Goal: Task Accomplishment & Management: Manage account settings

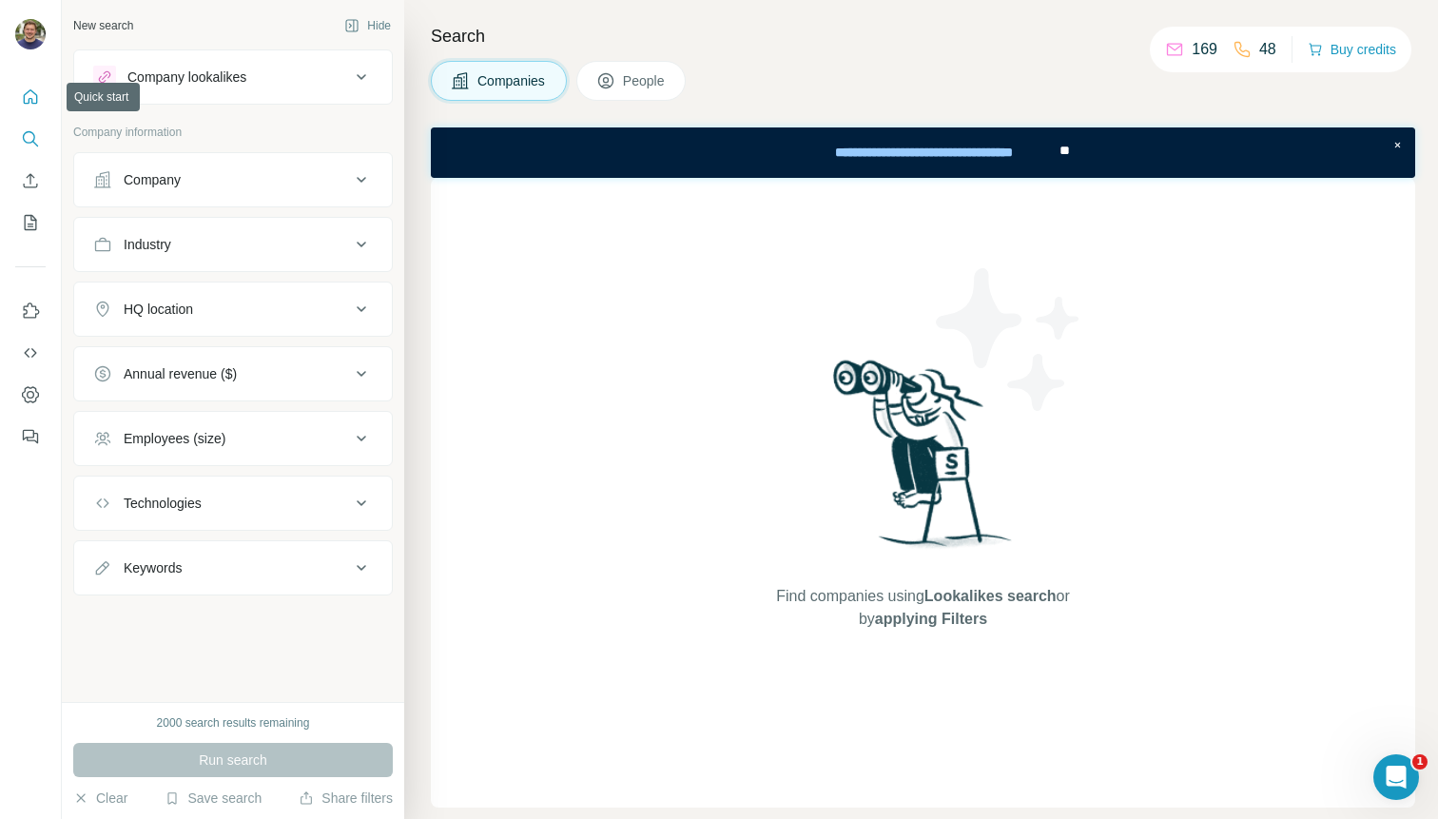
click at [32, 97] on icon "Quick start" at bounding box center [30, 97] width 19 height 19
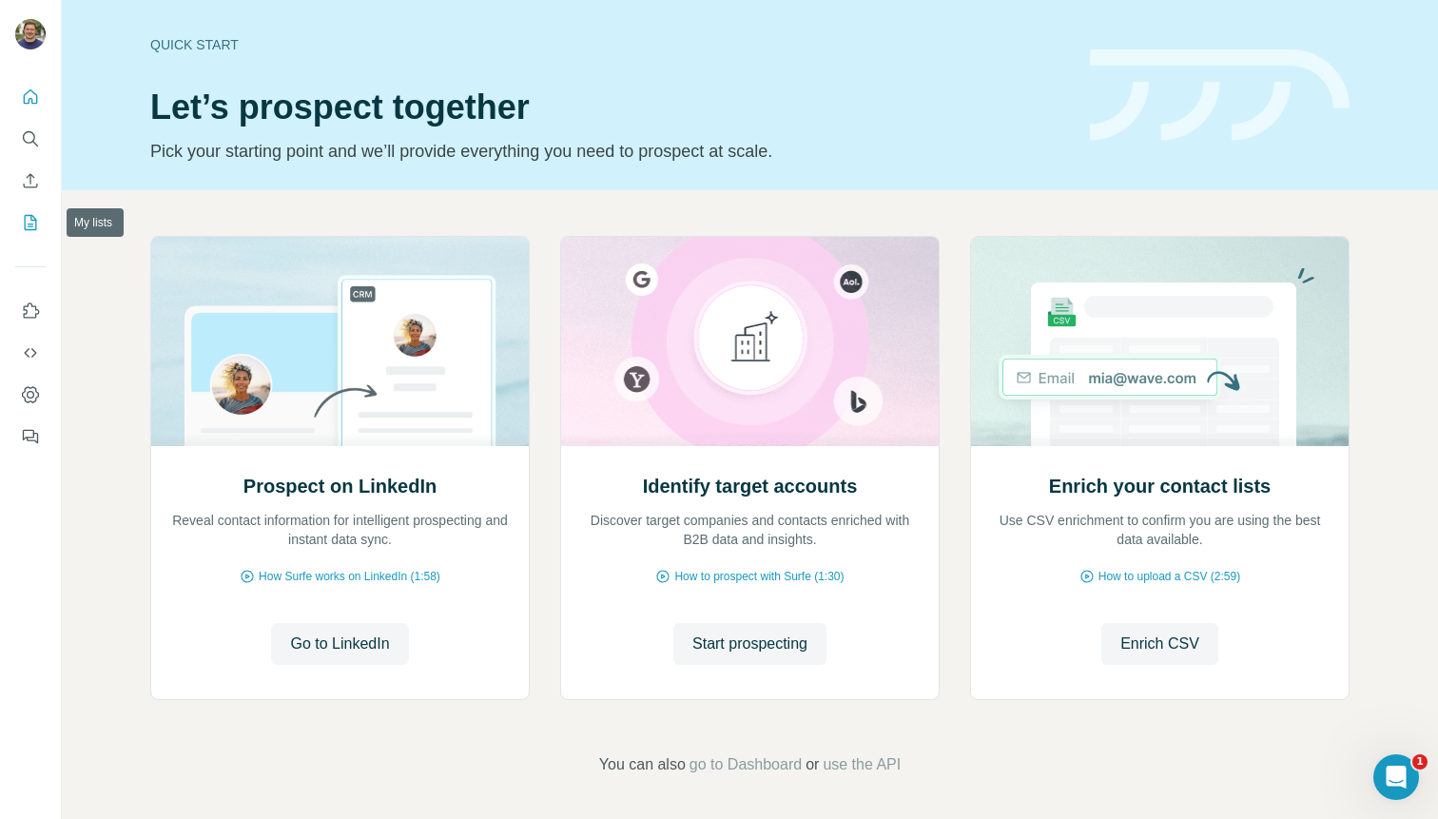
click at [26, 228] on icon "My lists" at bounding box center [30, 222] width 19 height 19
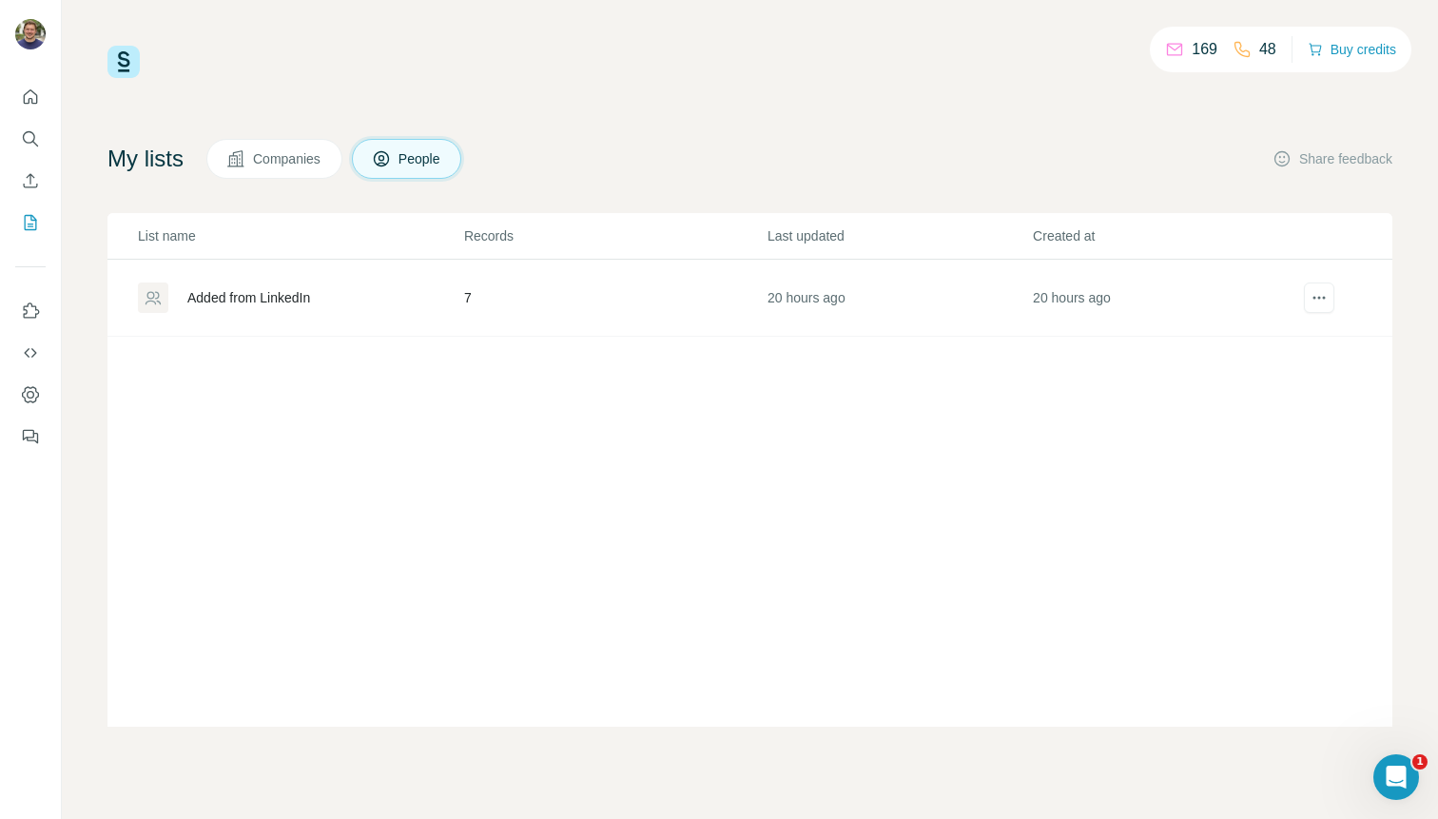
click at [302, 298] on div "Added from LinkedIn" at bounding box center [248, 297] width 123 height 19
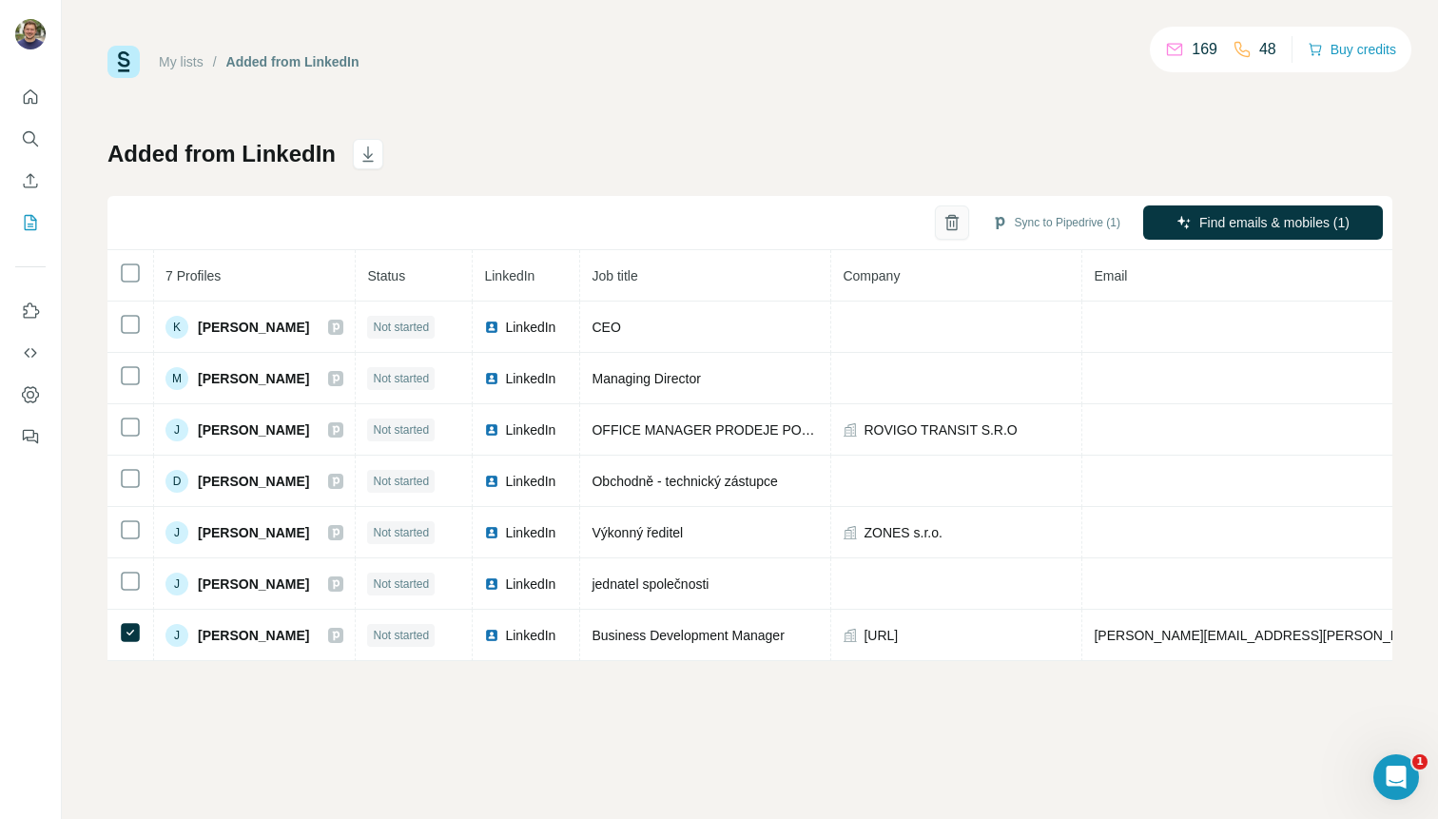
click at [947, 225] on icon "button" at bounding box center [952, 223] width 10 height 13
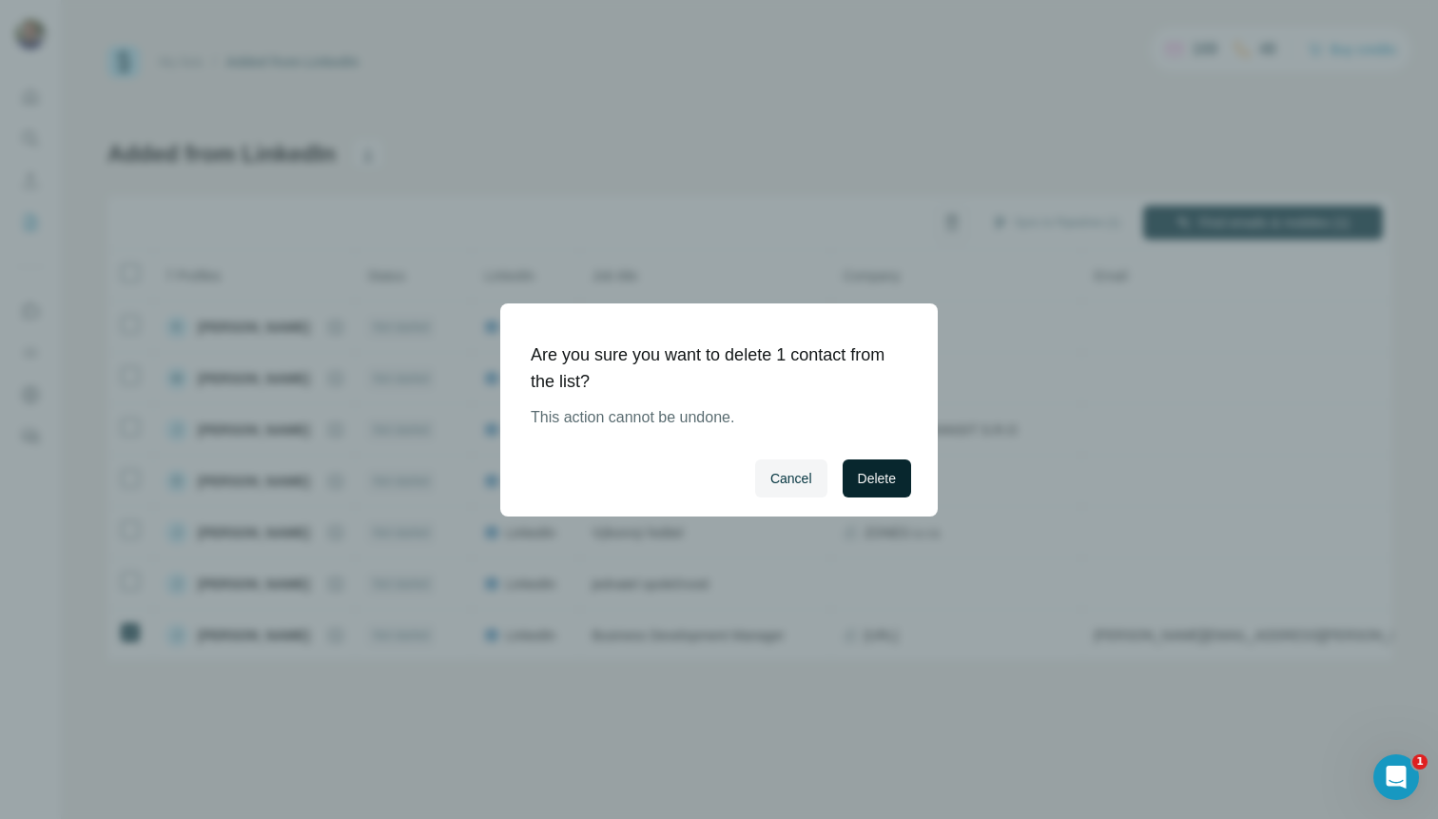
click at [896, 478] on button "Delete" at bounding box center [877, 479] width 68 height 38
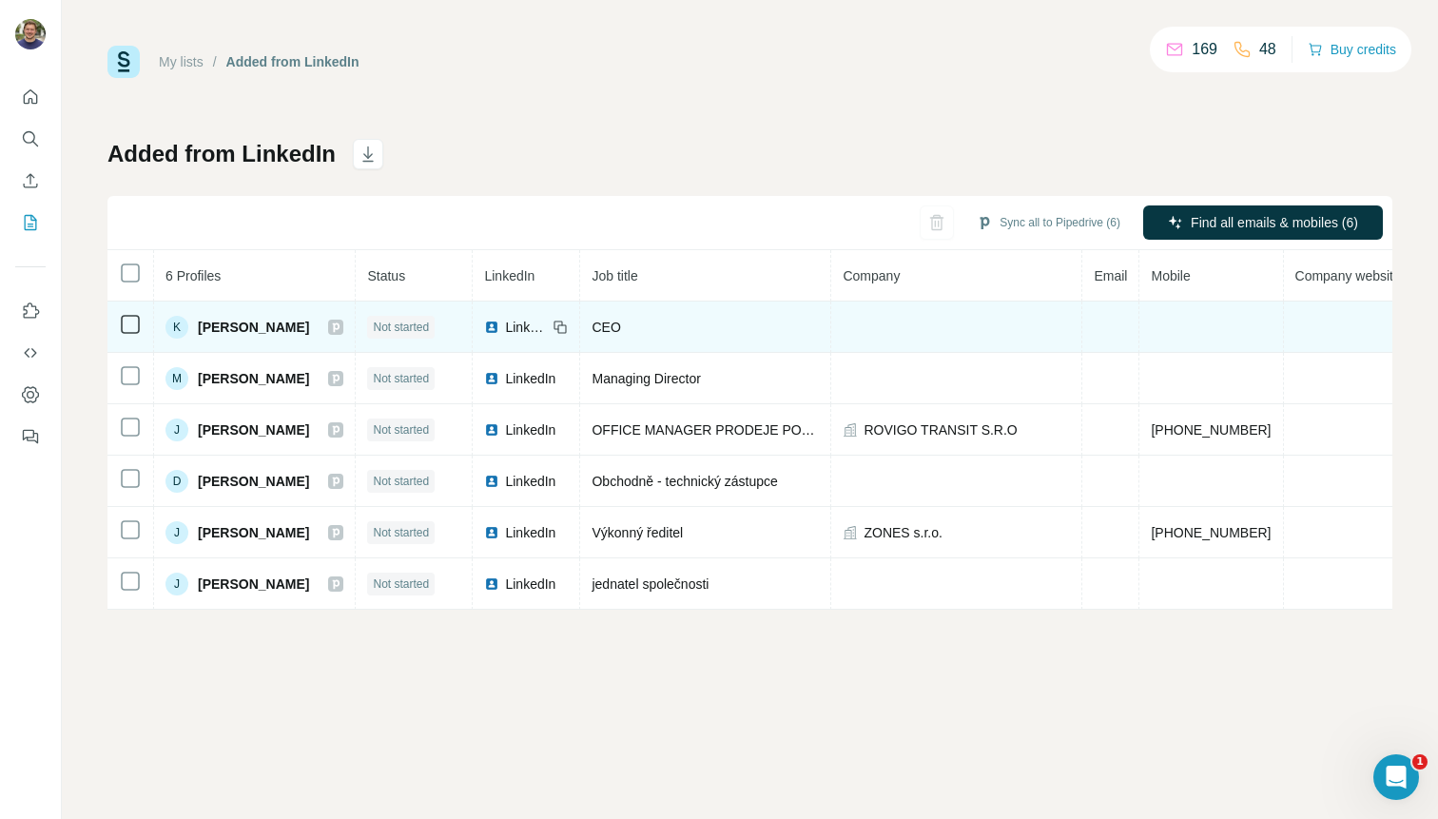
click at [217, 325] on span "[PERSON_NAME]" at bounding box center [253, 327] width 111 height 19
click at [492, 325] on div "LinkedIn" at bounding box center [515, 327] width 63 height 19
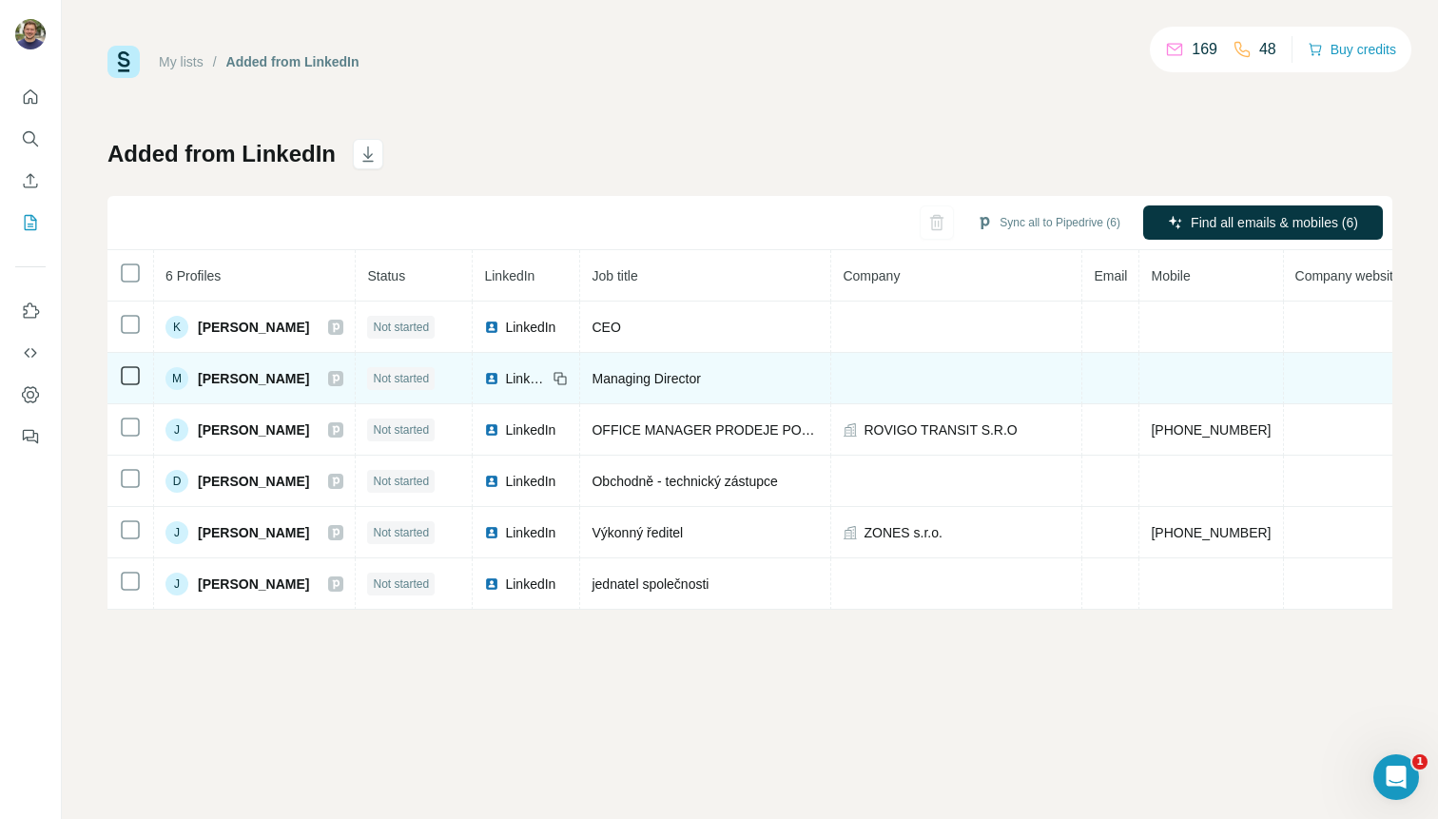
click at [520, 375] on span "LinkedIn" at bounding box center [526, 378] width 42 height 19
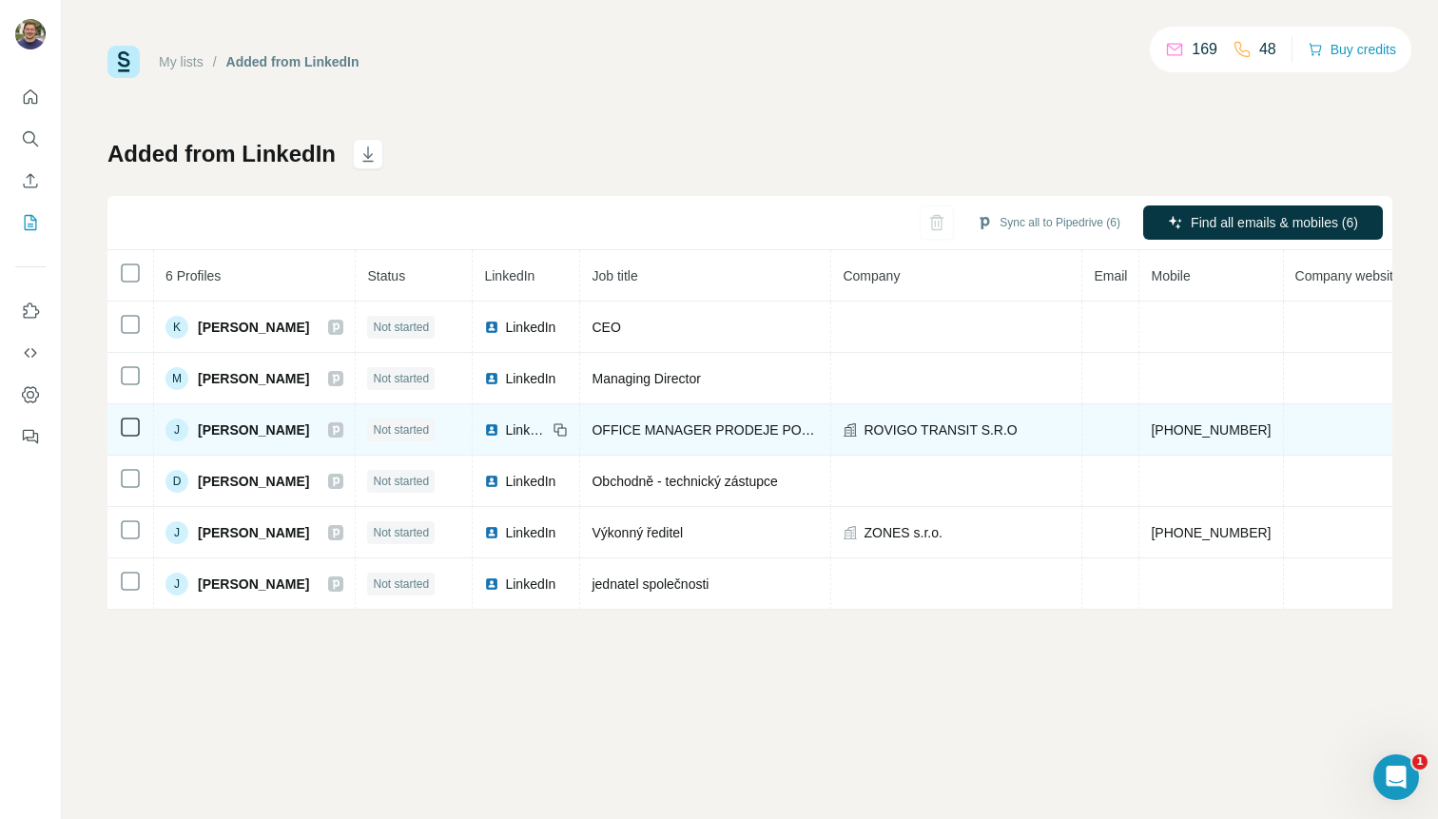
click at [509, 427] on span "LinkedIn" at bounding box center [526, 430] width 42 height 19
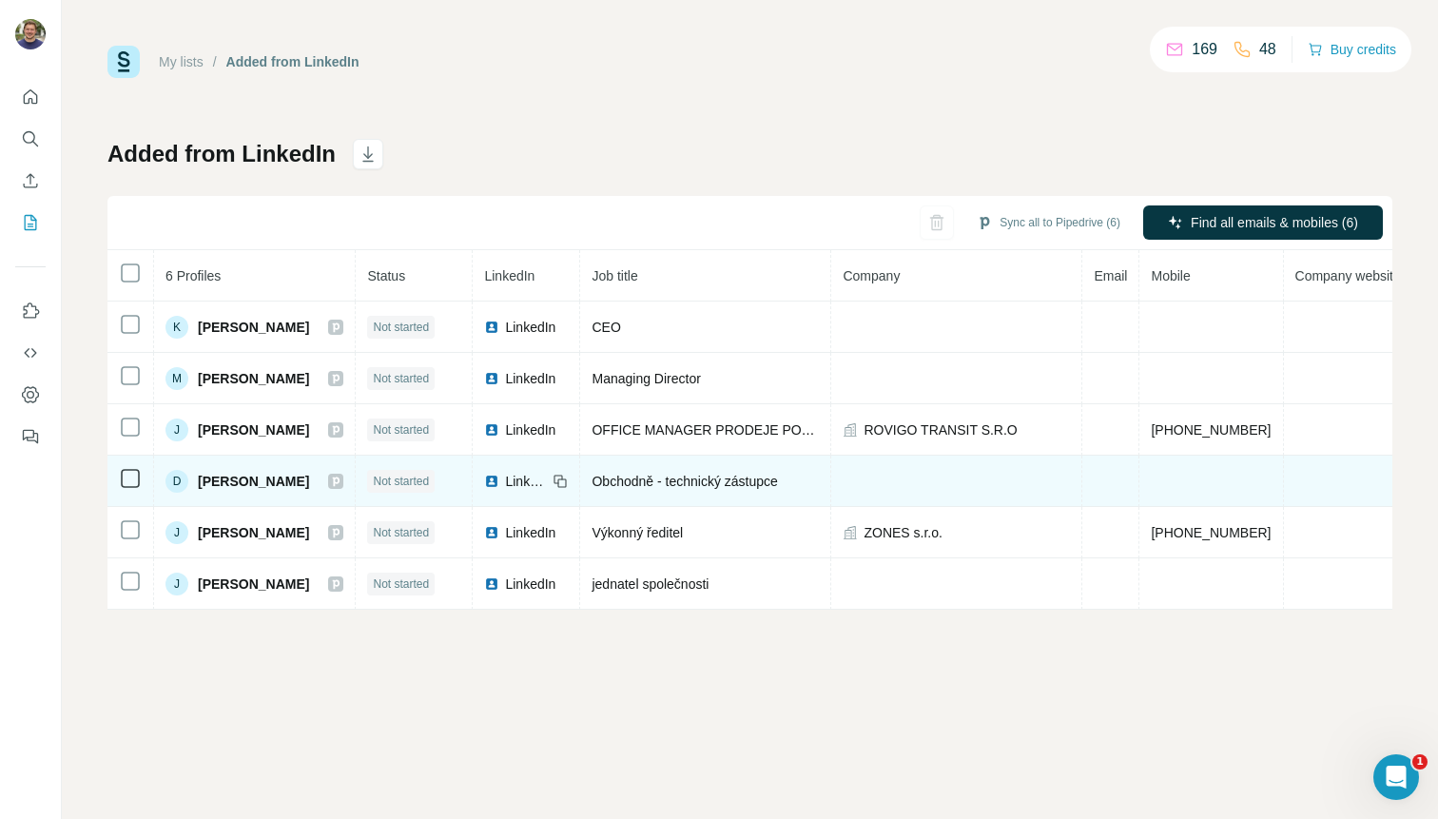
click at [516, 474] on span "LinkedIn" at bounding box center [526, 481] width 42 height 19
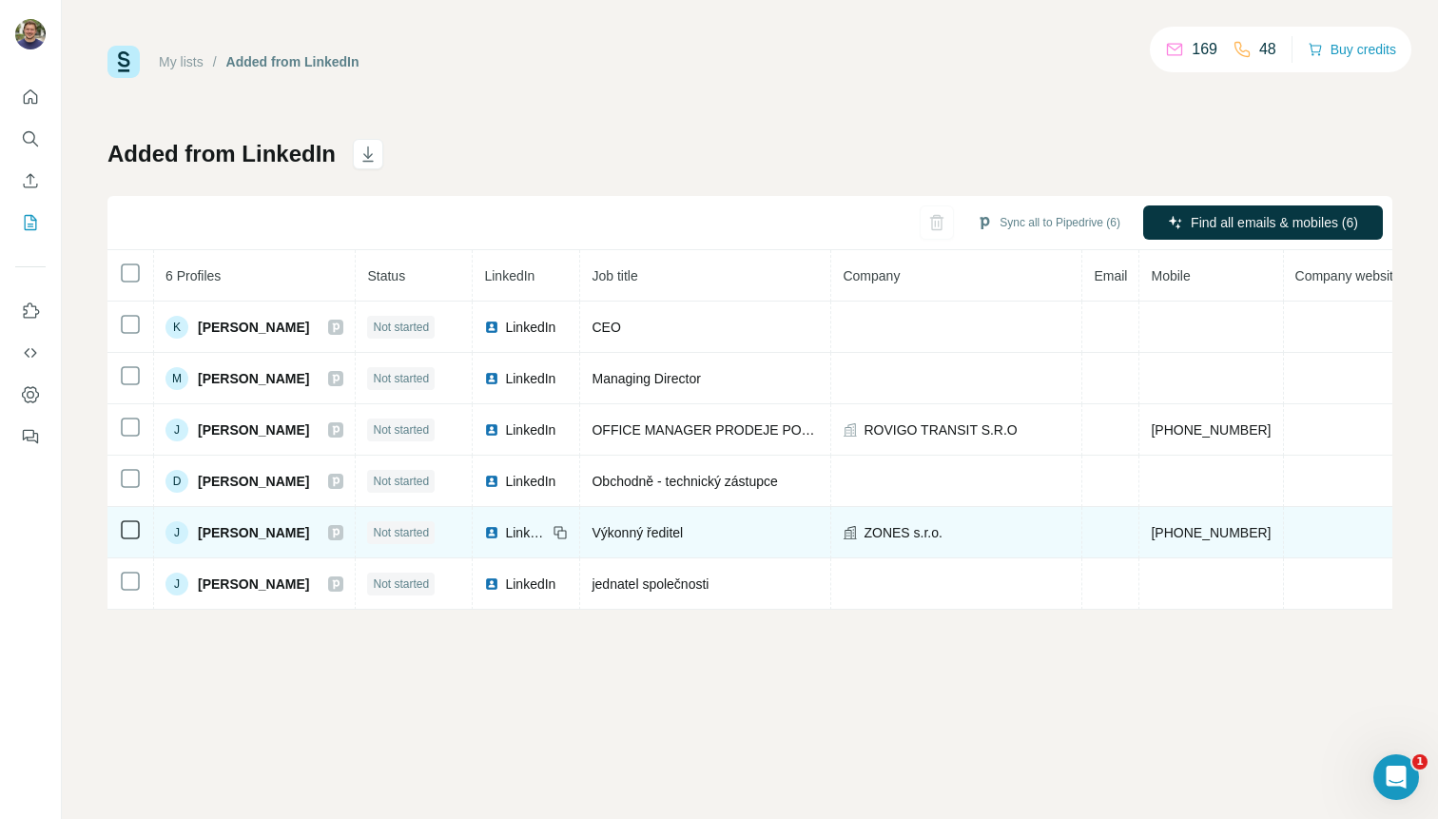
click at [505, 527] on span "LinkedIn" at bounding box center [526, 532] width 42 height 19
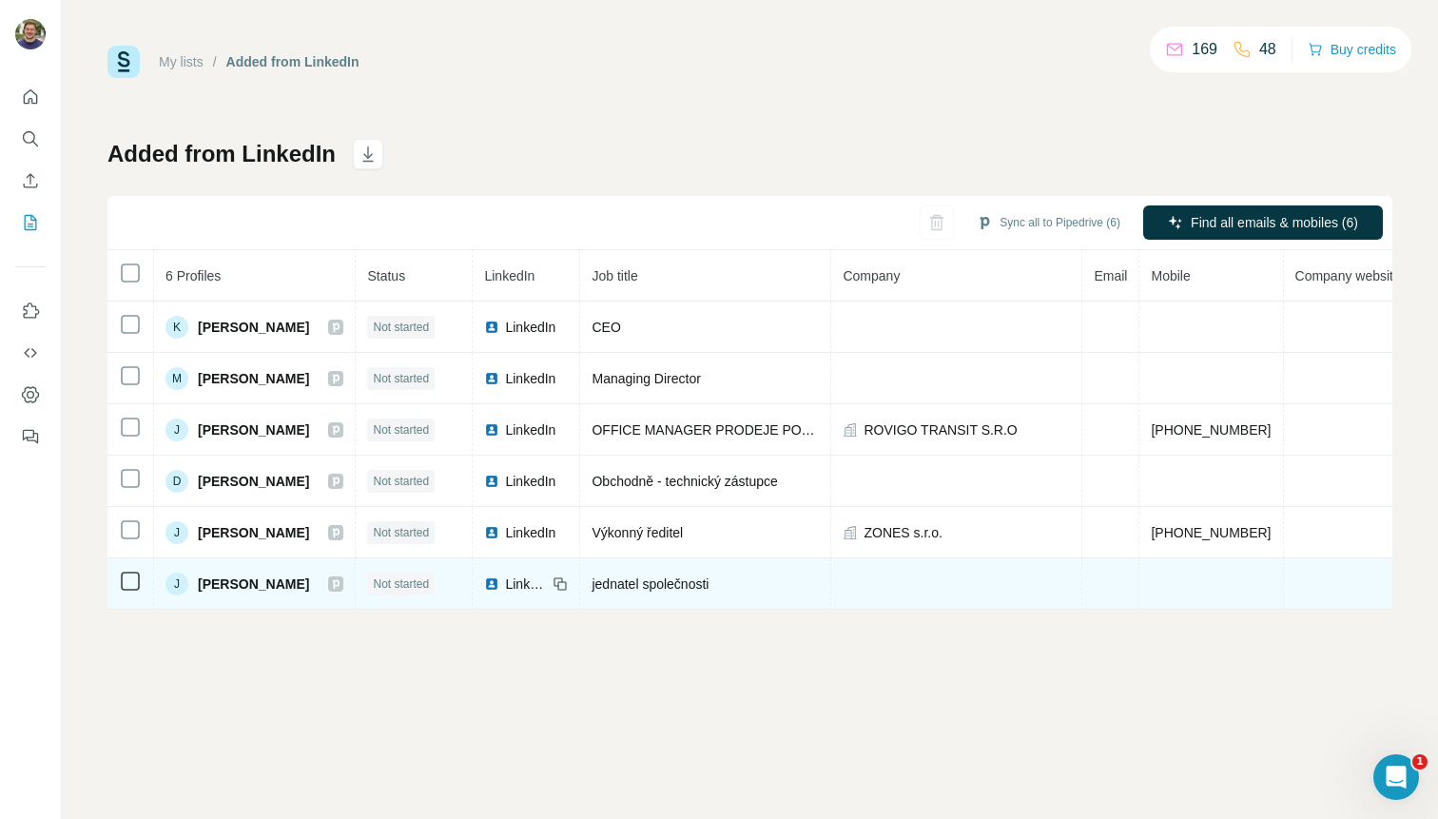
click at [508, 580] on span "LinkedIn" at bounding box center [526, 584] width 42 height 19
